Goal: Information Seeking & Learning: Check status

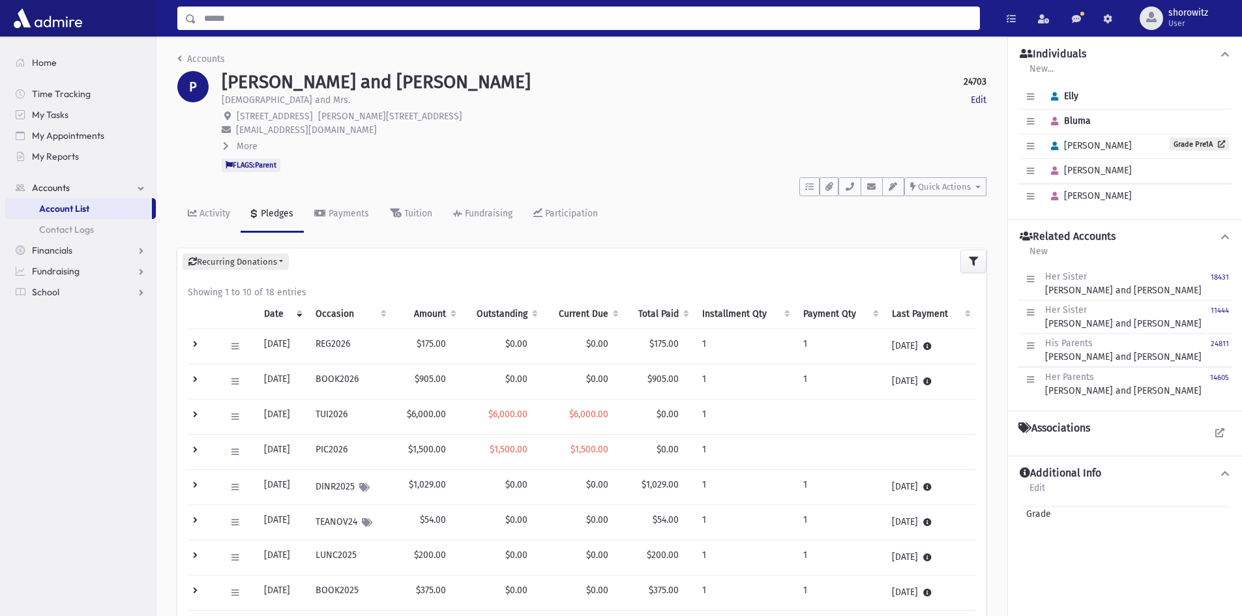
click at [271, 22] on input "Search" at bounding box center [587, 18] width 783 height 23
type input "****"
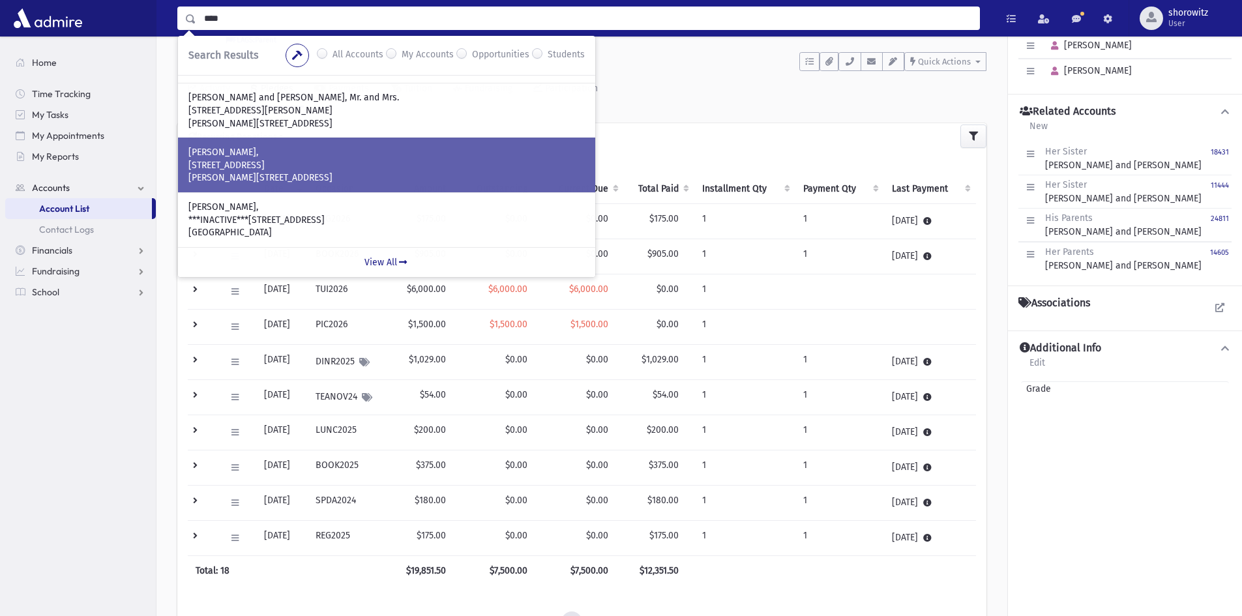
scroll to position [130, 0]
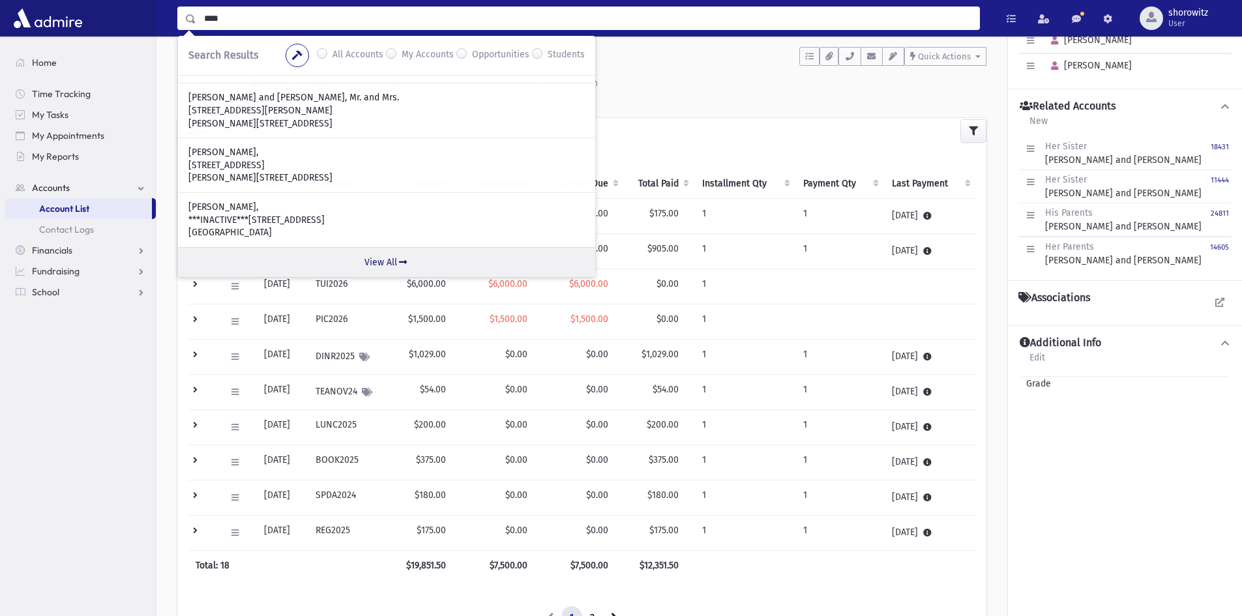
click at [386, 263] on link "View All" at bounding box center [386, 262] width 417 height 30
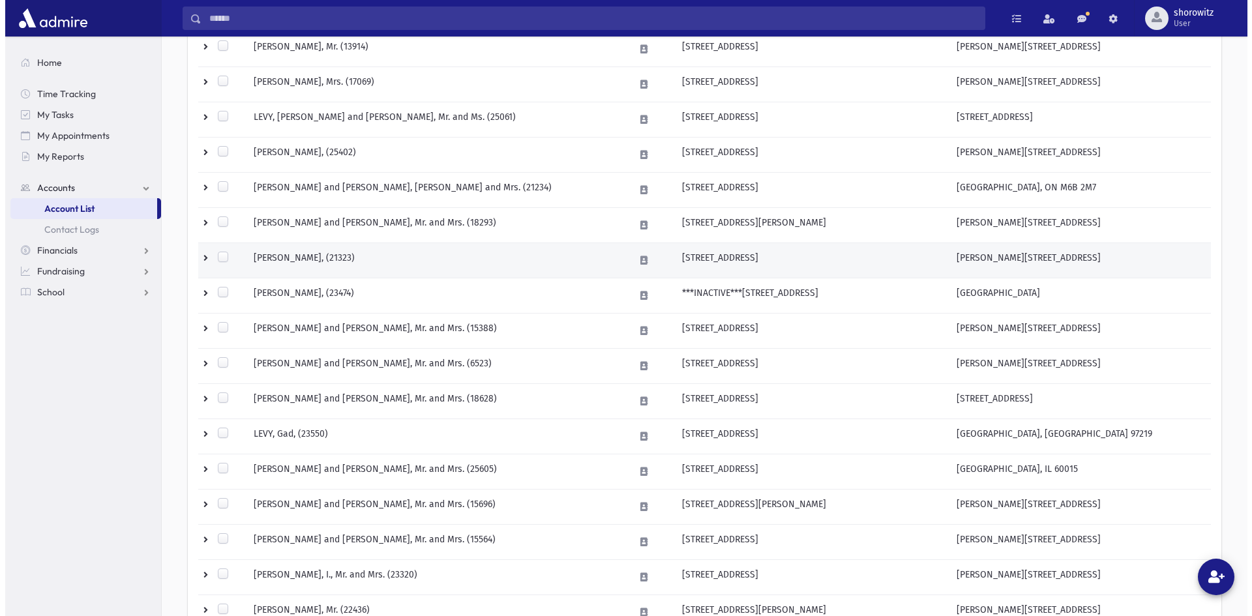
scroll to position [587, 0]
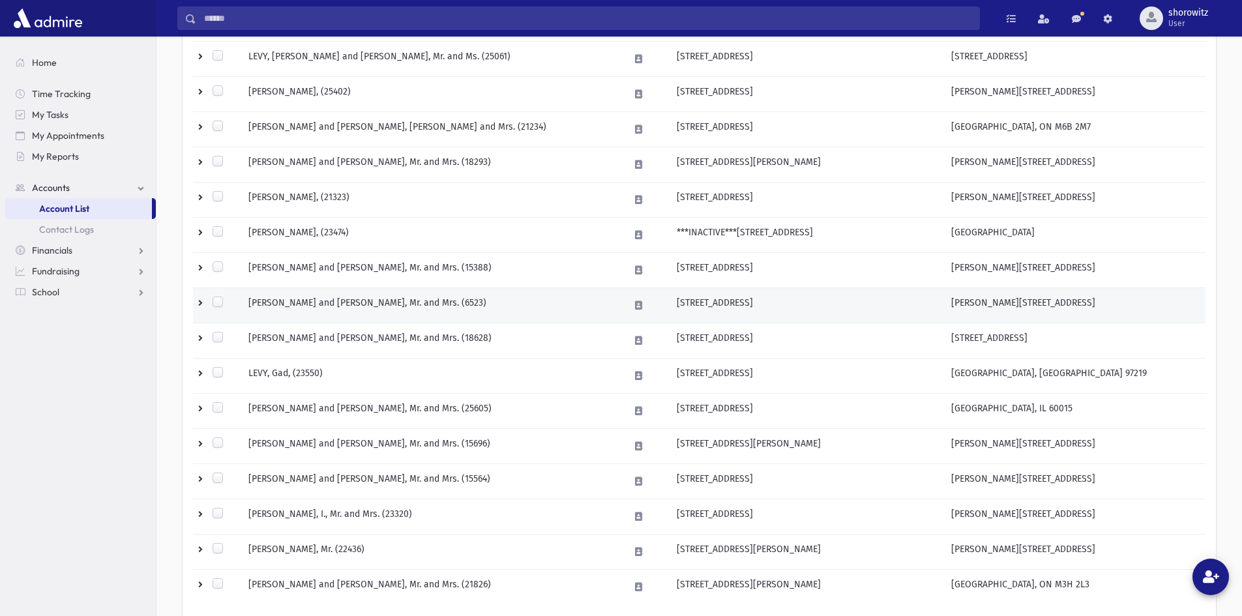
click at [338, 303] on td "LEVY, David and Shoshana, Mr. and Mrs. (6523)" at bounding box center [431, 305] width 381 height 35
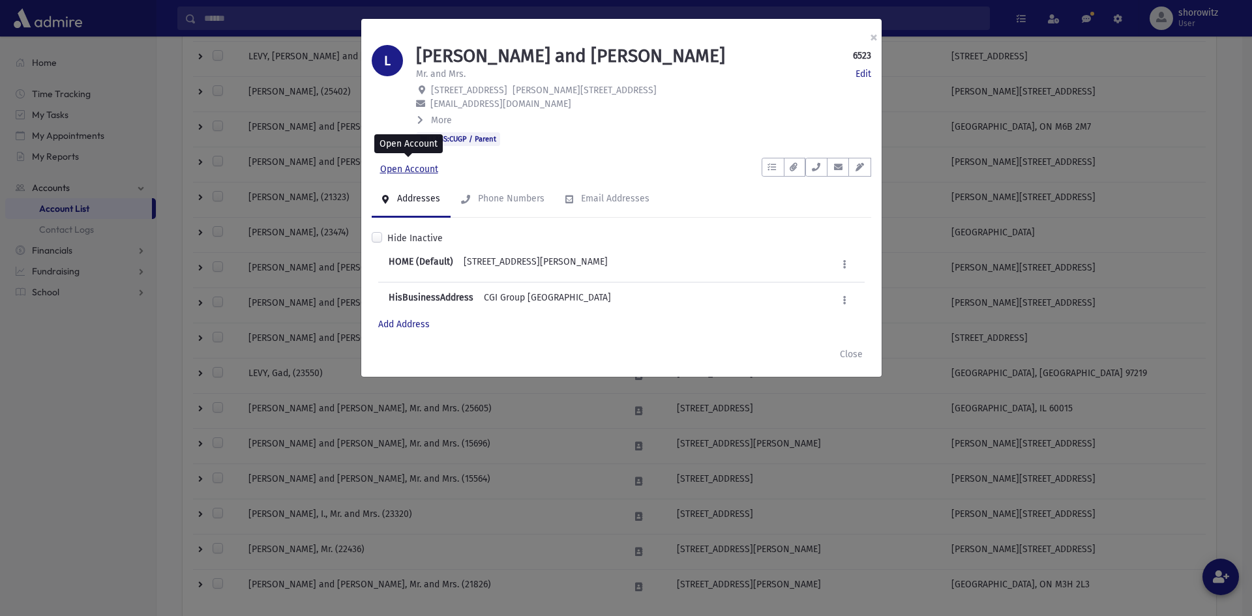
click at [410, 168] on link "Open Account" at bounding box center [409, 169] width 75 height 23
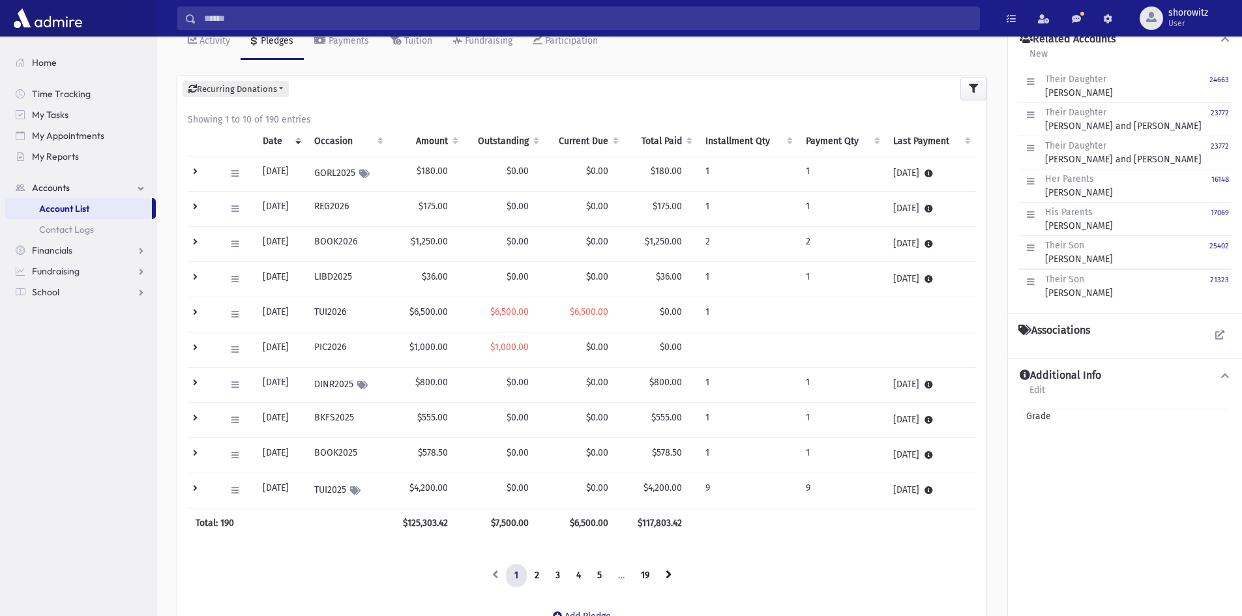
scroll to position [196, 0]
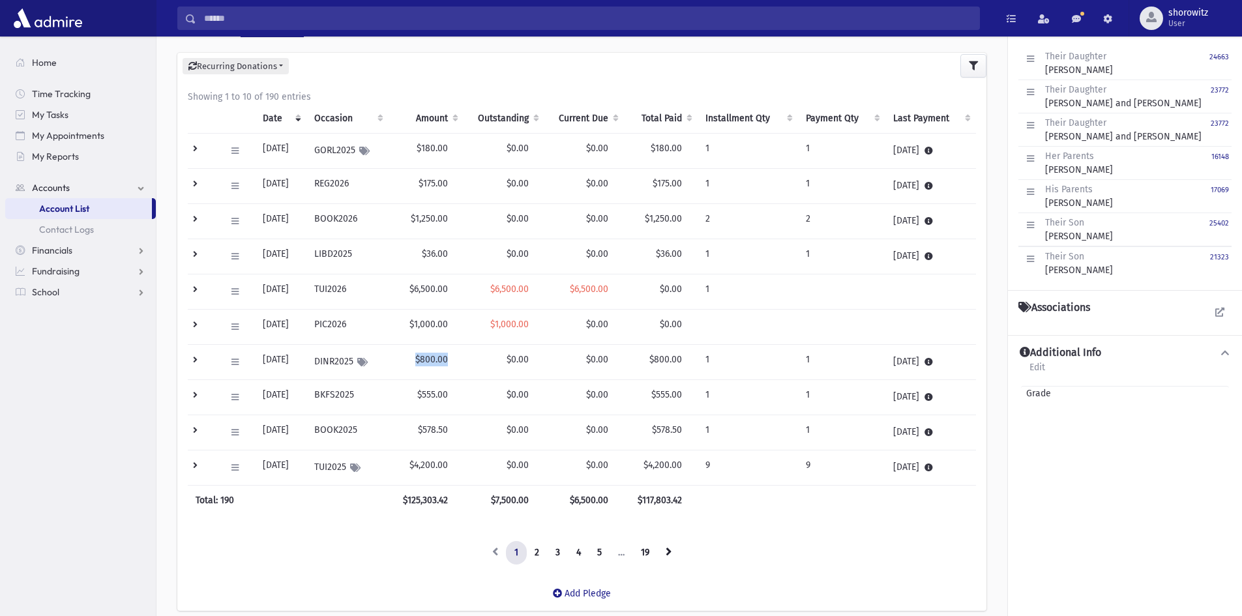
drag, startPoint x: 459, startPoint y: 359, endPoint x: 428, endPoint y: 358, distance: 30.7
click at [428, 358] on td "$800.00" at bounding box center [426, 362] width 74 height 35
click at [426, 361] on td "$800.00" at bounding box center [426, 362] width 74 height 35
drag, startPoint x: 458, startPoint y: 464, endPoint x: 408, endPoint y: 463, distance: 50.2
click at [408, 463] on td "$4,200.00" at bounding box center [426, 468] width 74 height 35
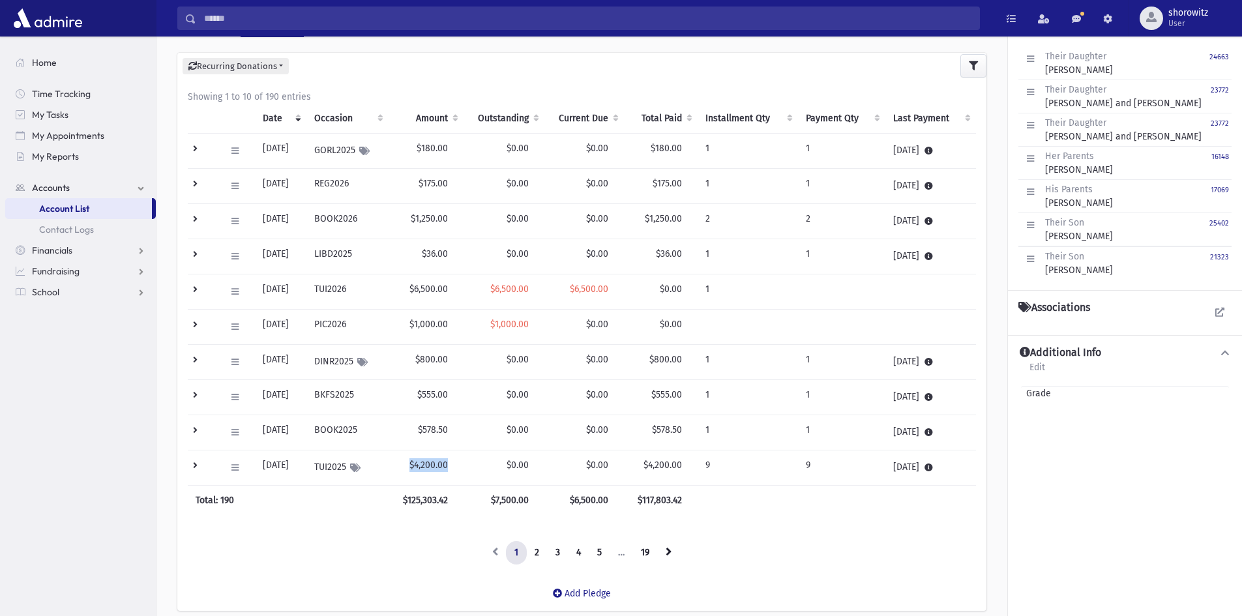
click at [439, 465] on td "$4,200.00" at bounding box center [426, 468] width 74 height 35
drag, startPoint x: 693, startPoint y: 288, endPoint x: 254, endPoint y: 284, distance: 438.9
click at [254, 284] on tr "Edit Delete New Payment Schedule Payments Delete Scheduled Payments View Applie…" at bounding box center [582, 292] width 788 height 35
click at [443, 294] on td "$6,500.00" at bounding box center [426, 292] width 74 height 35
click at [559, 291] on td "$6,500.00" at bounding box center [584, 292] width 80 height 35
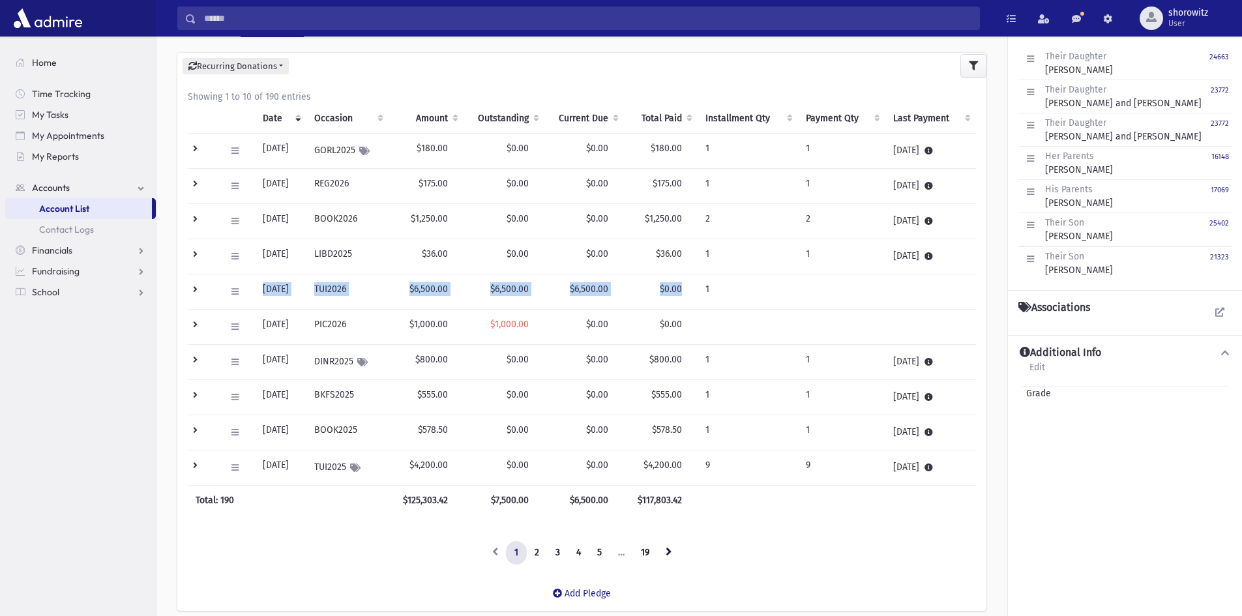
drag, startPoint x: 690, startPoint y: 288, endPoint x: 259, endPoint y: 287, distance: 431.0
click at [259, 287] on tr "Edit Delete New Payment Schedule Payments Delete Scheduled Payments View Applie…" at bounding box center [582, 292] width 788 height 35
click at [275, 295] on td "[DATE]" at bounding box center [280, 292] width 51 height 35
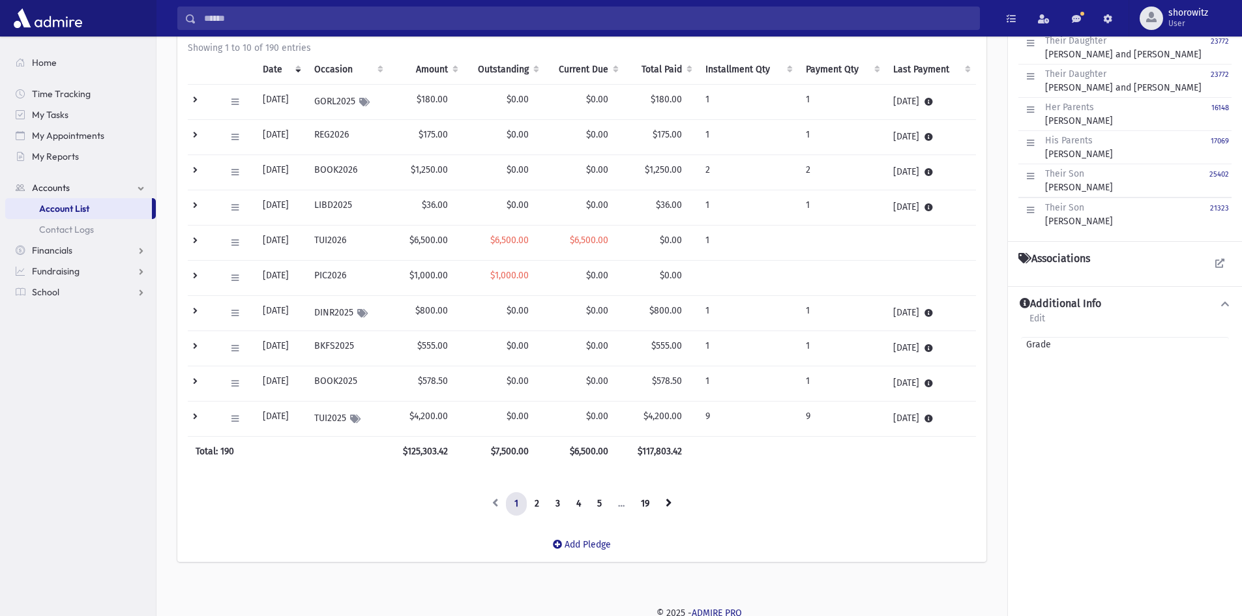
scroll to position [183, 0]
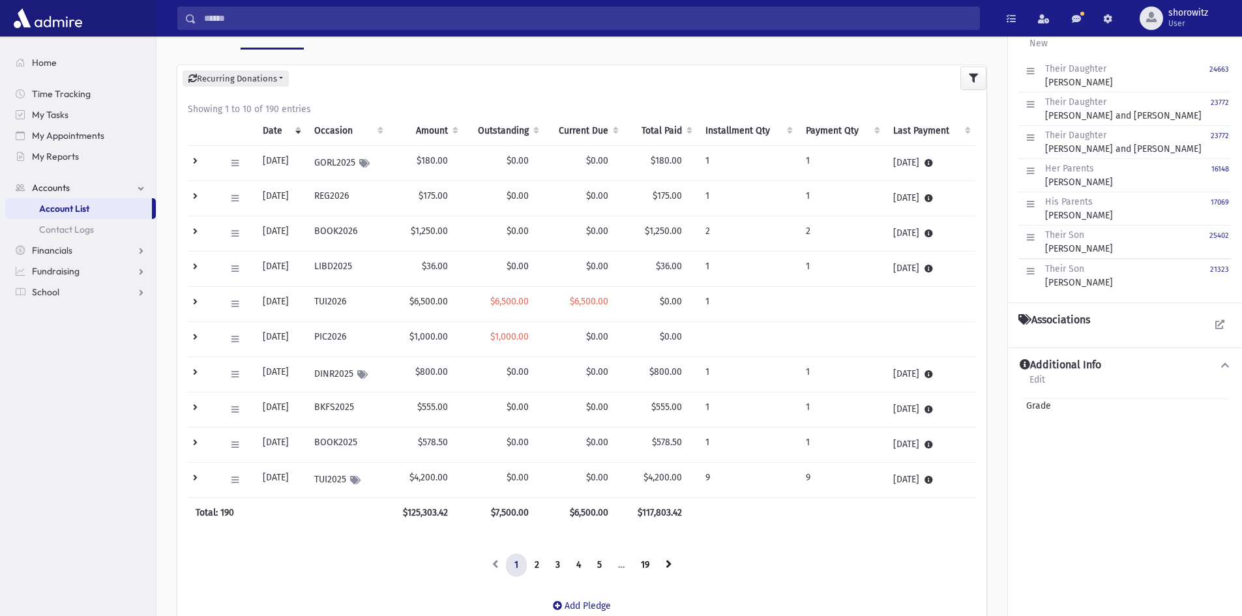
click at [321, 10] on input "Search" at bounding box center [587, 18] width 783 height 23
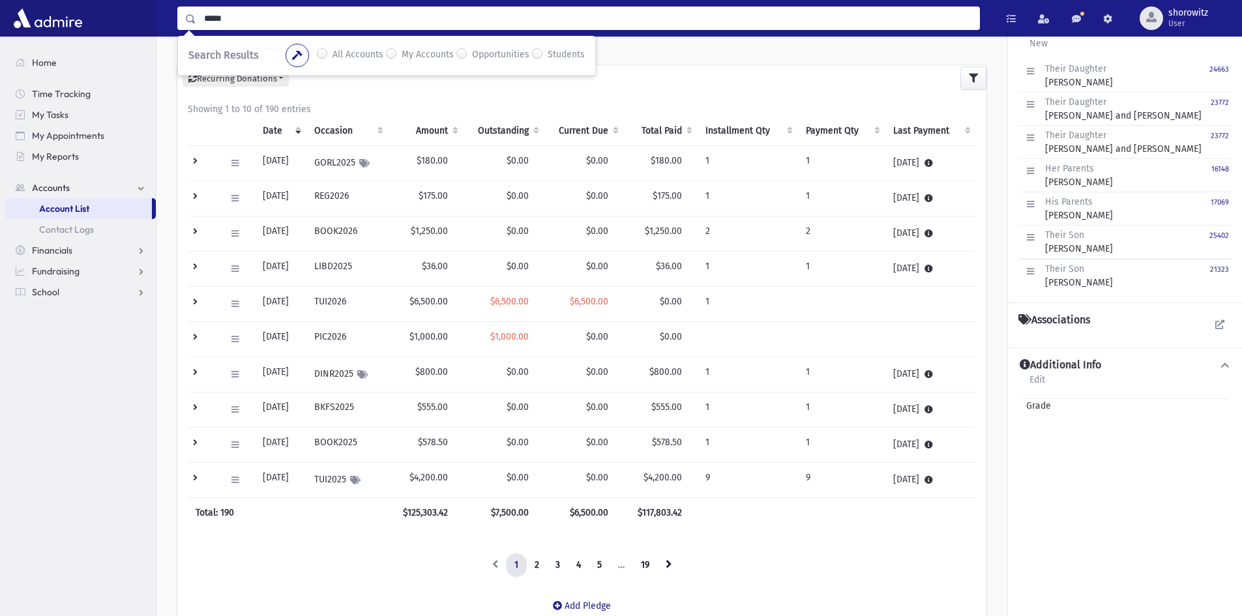
type input "*****"
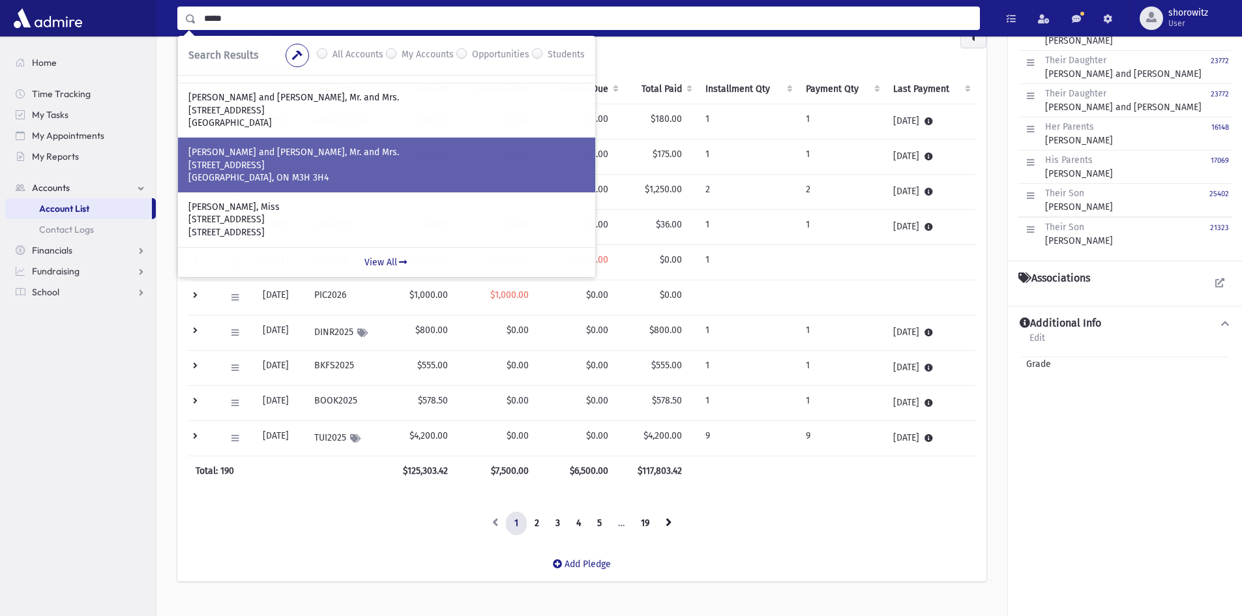
scroll to position [248, 0]
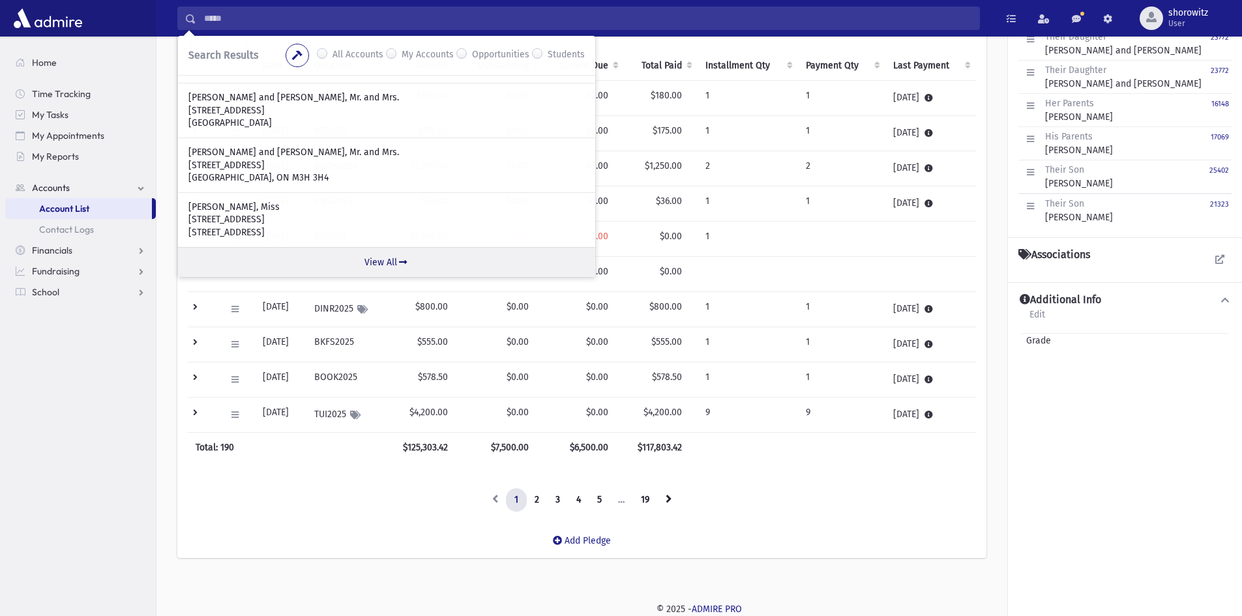
click at [382, 261] on link "View All" at bounding box center [386, 262] width 417 height 30
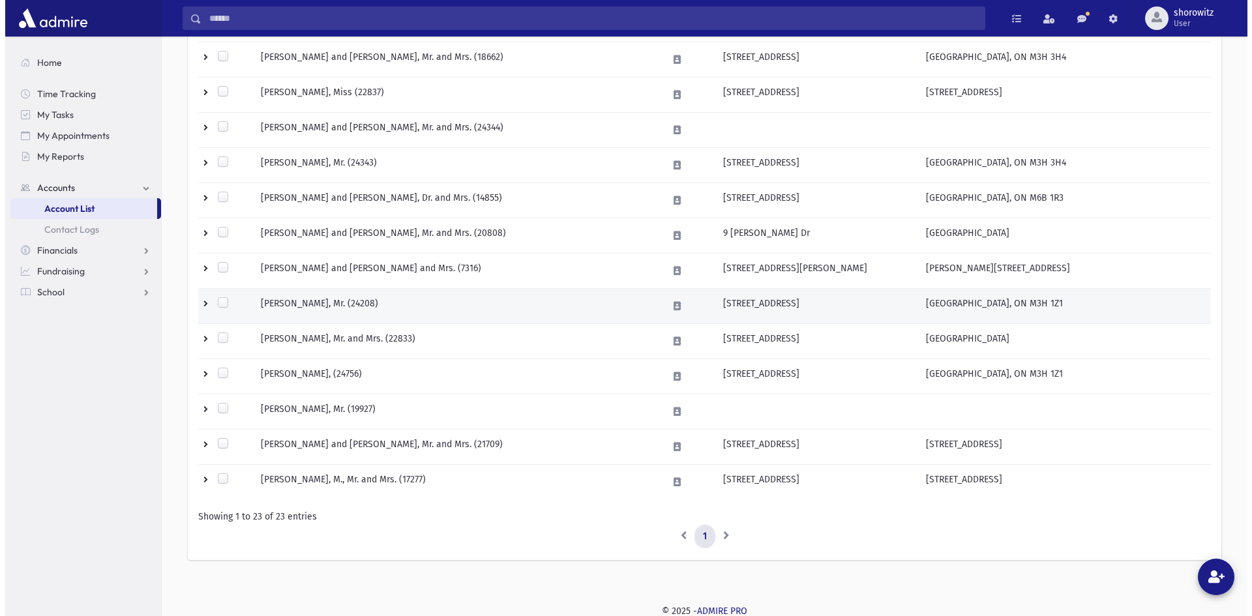
scroll to position [623, 0]
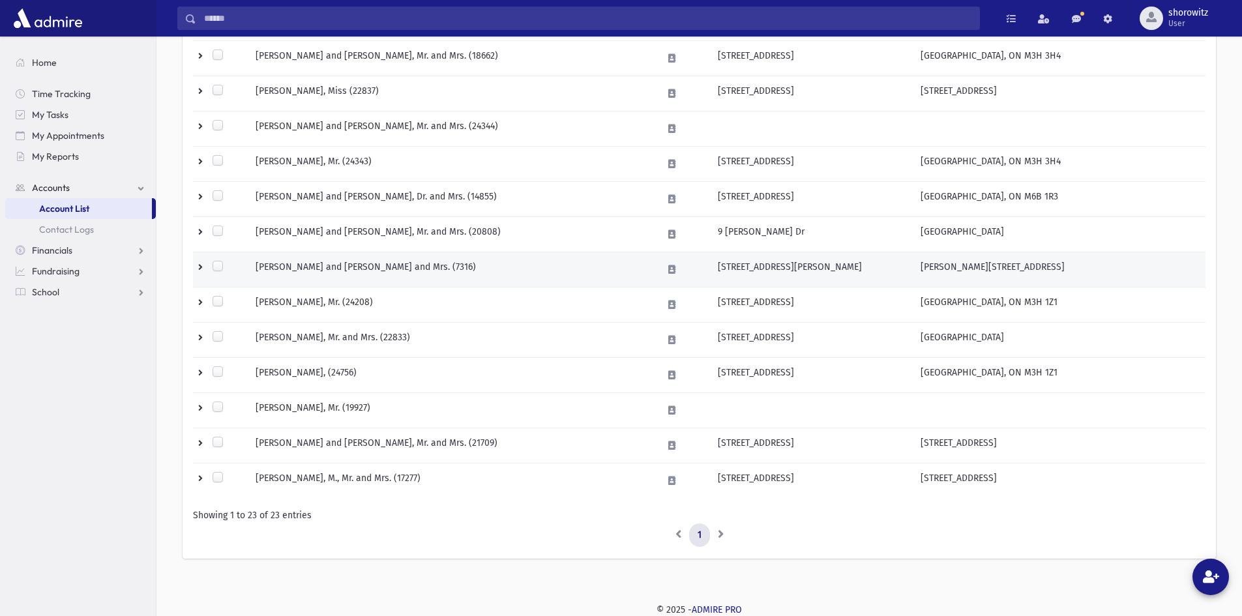
click at [351, 269] on td "WEITZ, Shlomo and Rochel, Rabbi and Mrs. (7316)" at bounding box center [451, 269] width 407 height 35
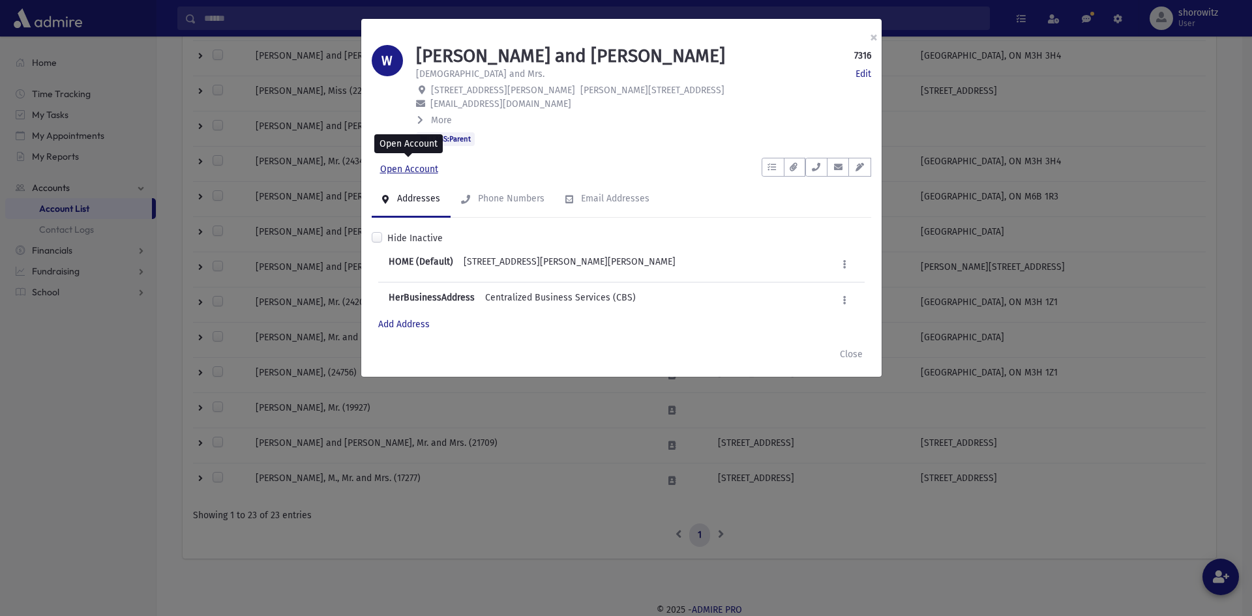
click at [405, 171] on link "Open Account" at bounding box center [409, 169] width 75 height 23
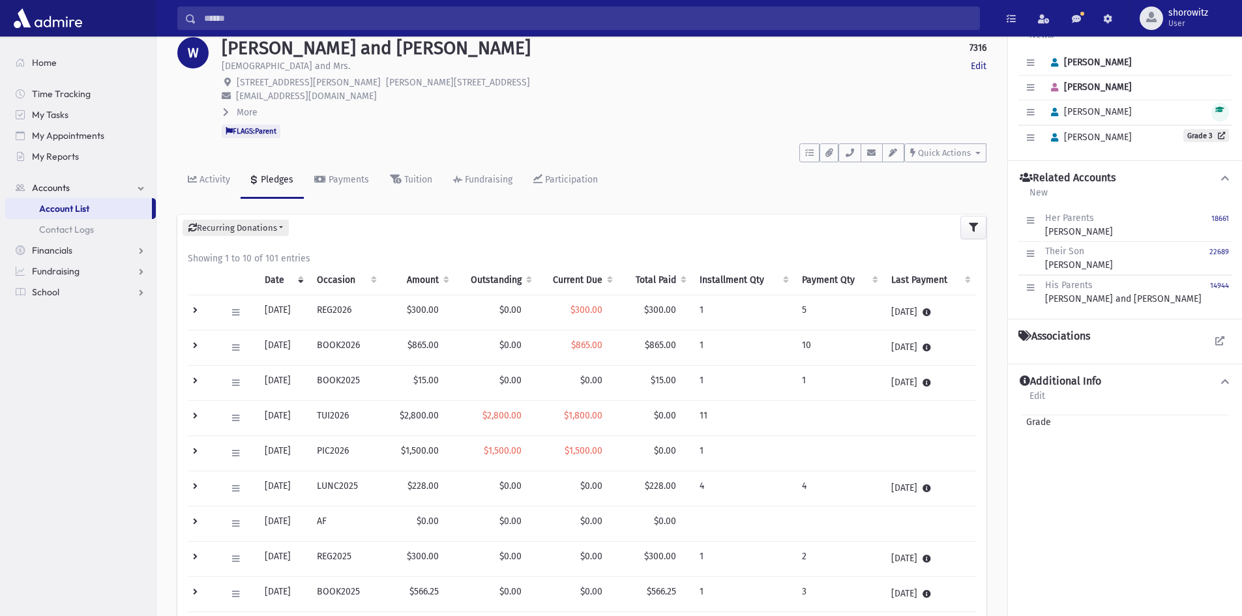
scroll to position [65, 0]
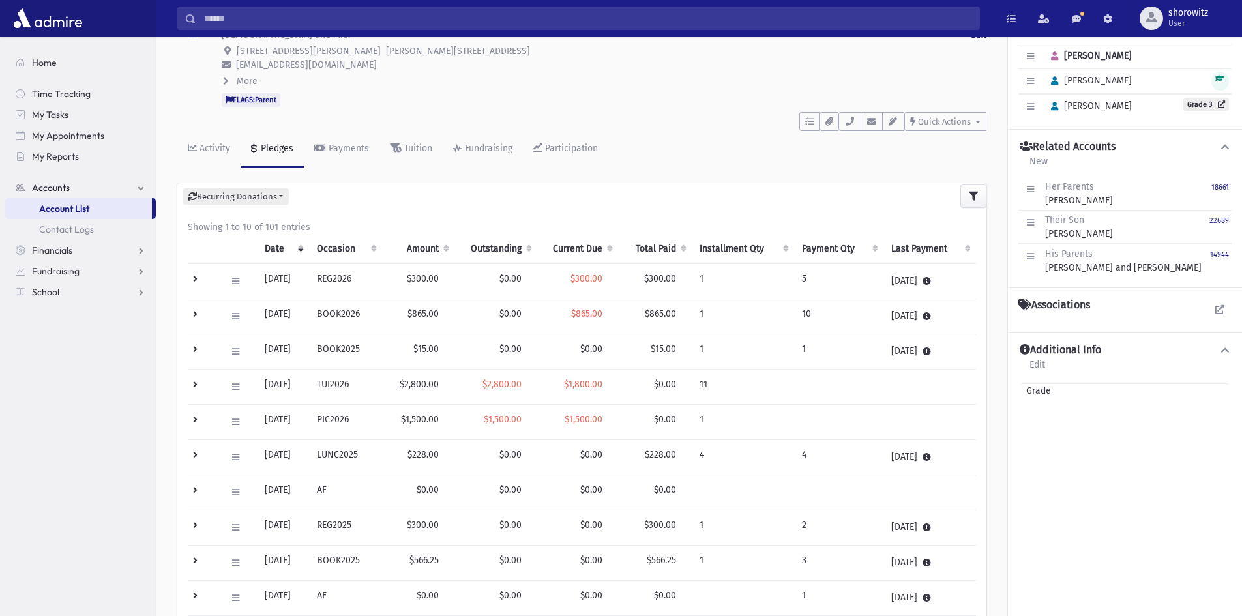
click at [196, 385] on td at bounding box center [203, 387] width 31 height 35
